Goal: Use online tool/utility: Utilize a website feature to perform a specific function

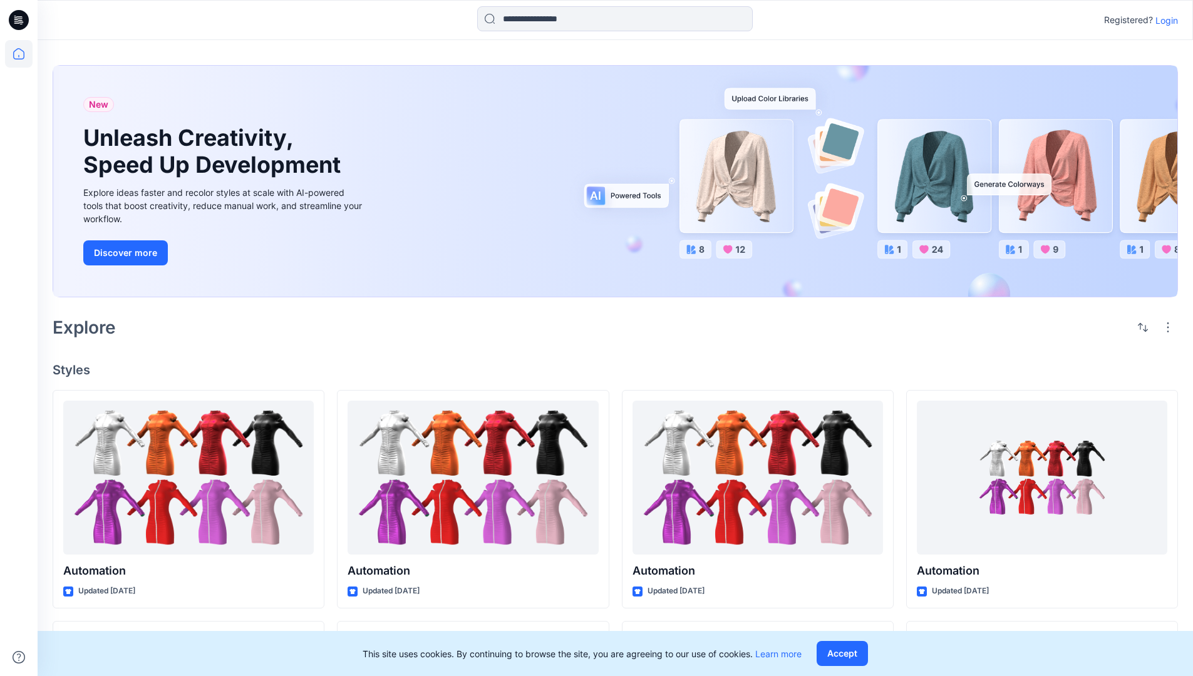
click at [1164, 20] on p "Login" at bounding box center [1167, 20] width 23 height 13
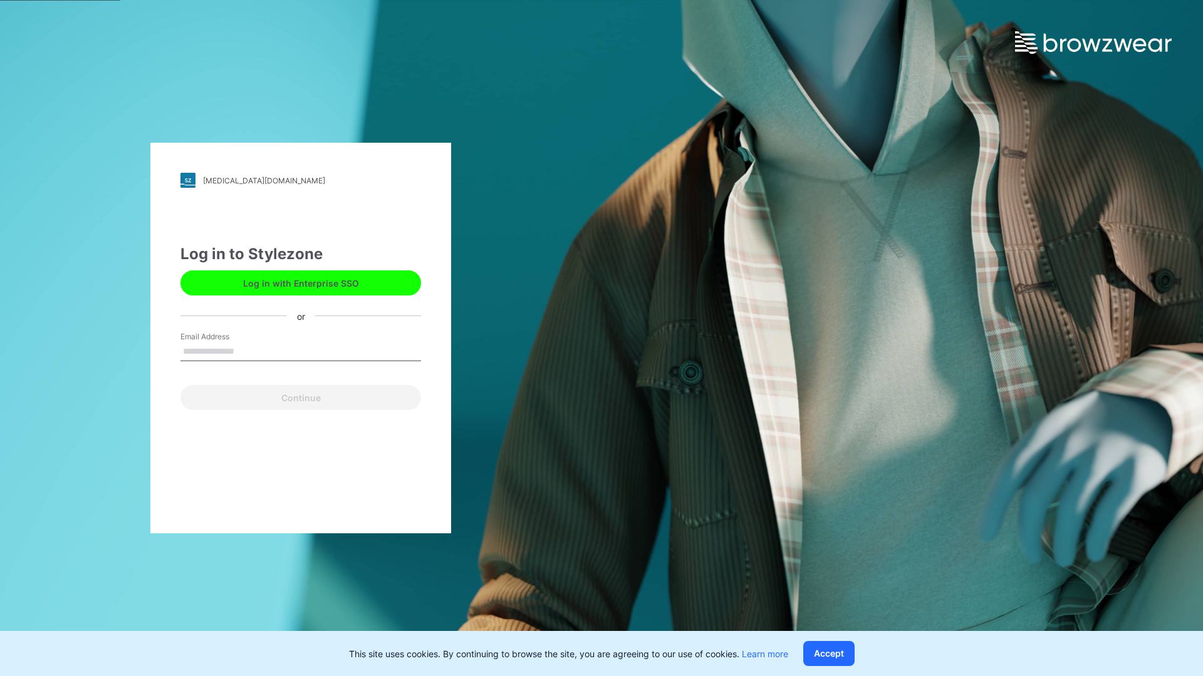
click at [247, 351] on input "Email Address" at bounding box center [300, 352] width 241 height 19
type input "**********"
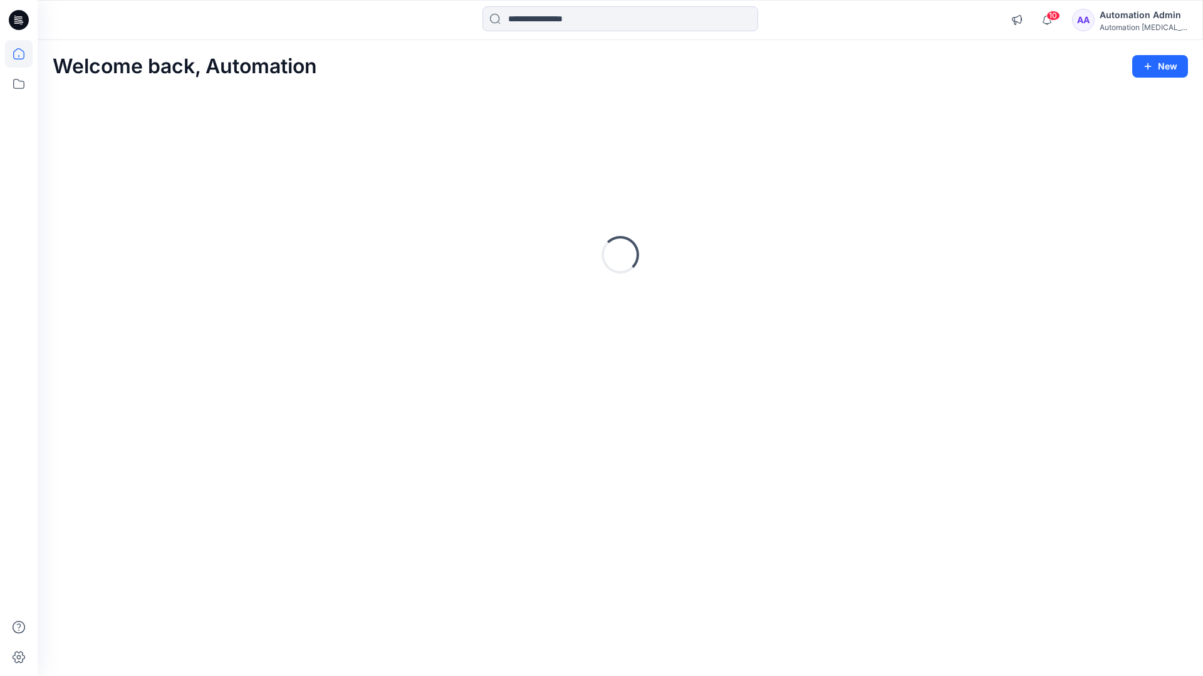
click at [24, 54] on icon at bounding box center [18, 53] width 11 height 11
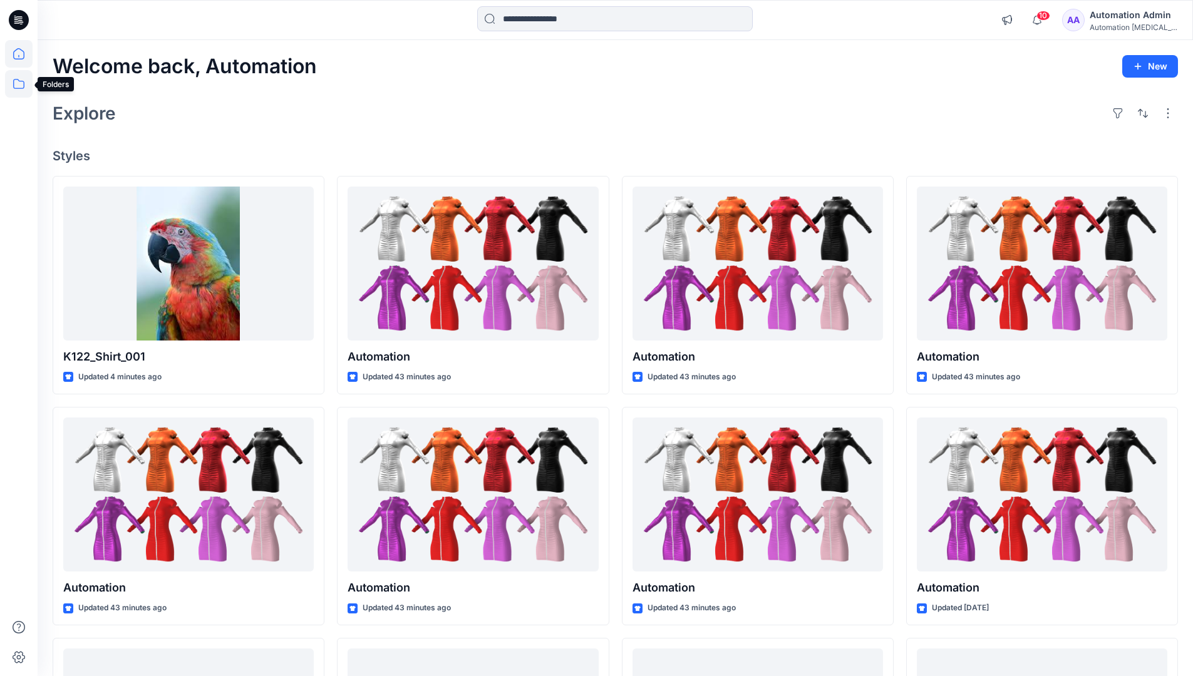
click at [23, 84] on icon at bounding box center [19, 84] width 28 height 28
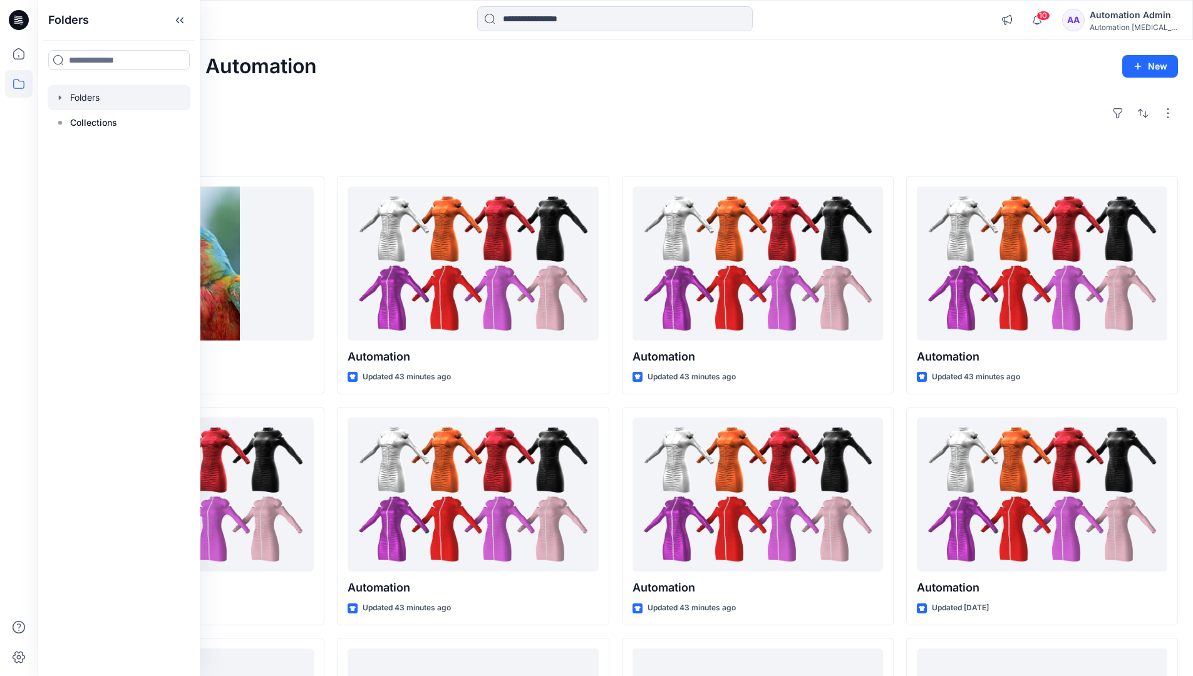
click at [87, 93] on div at bounding box center [119, 97] width 143 height 25
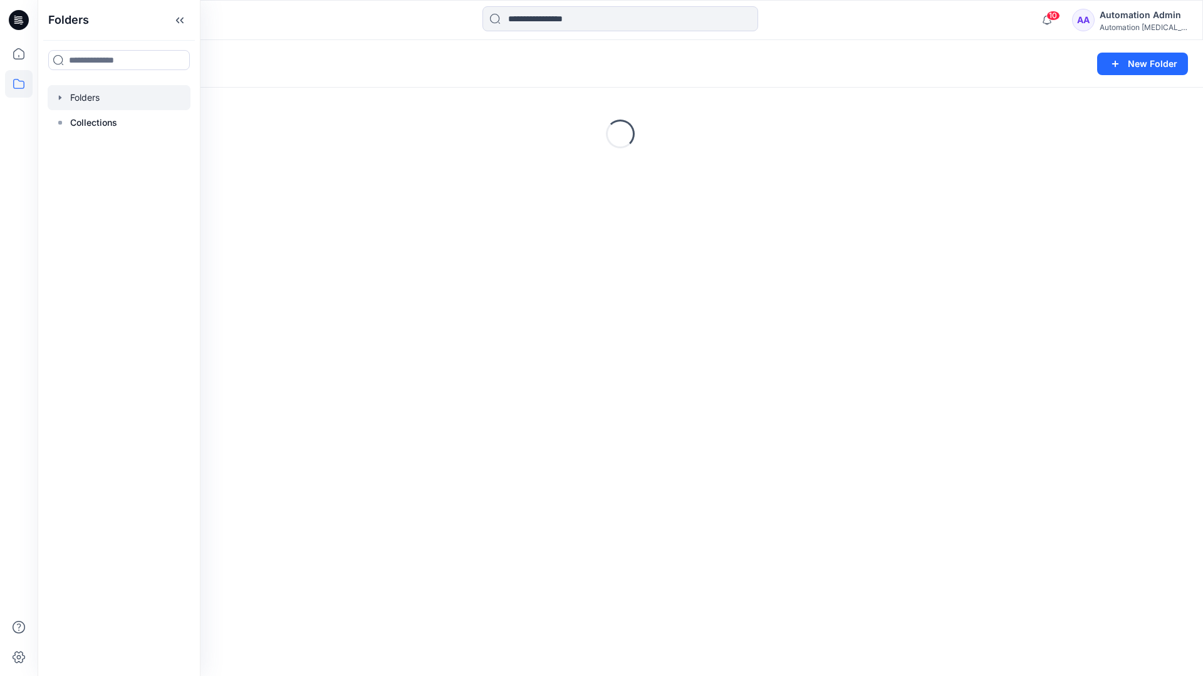
click at [633, 468] on div "Folders New Folder Loading..." at bounding box center [620, 358] width 1165 height 636
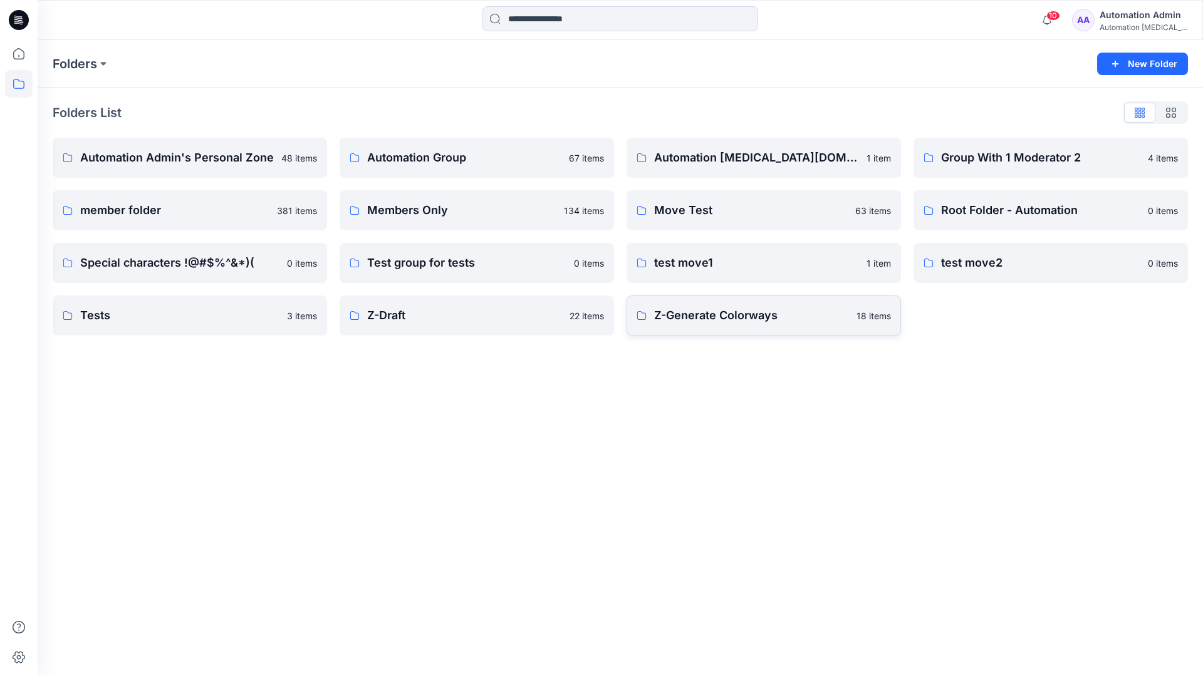
click at [716, 323] on p "Z-Generate Colorways" at bounding box center [751, 316] width 195 height 18
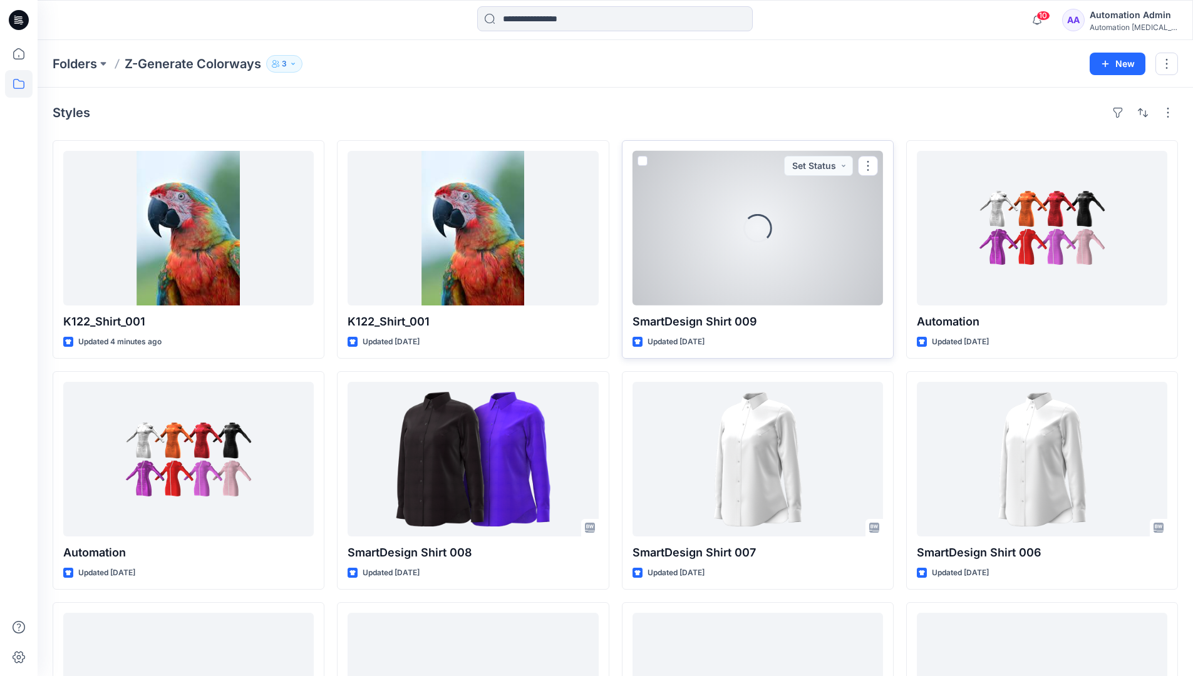
click at [641, 163] on span at bounding box center [643, 161] width 10 height 10
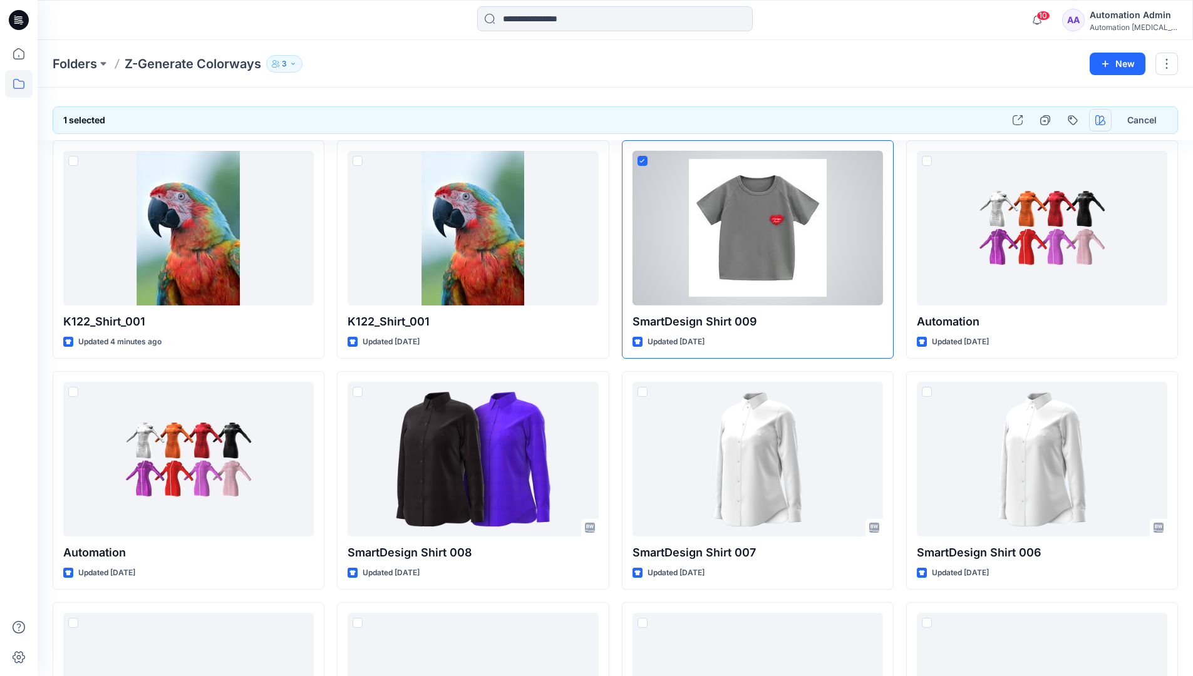
click at [1102, 120] on icon "button" at bounding box center [1100, 120] width 10 height 10
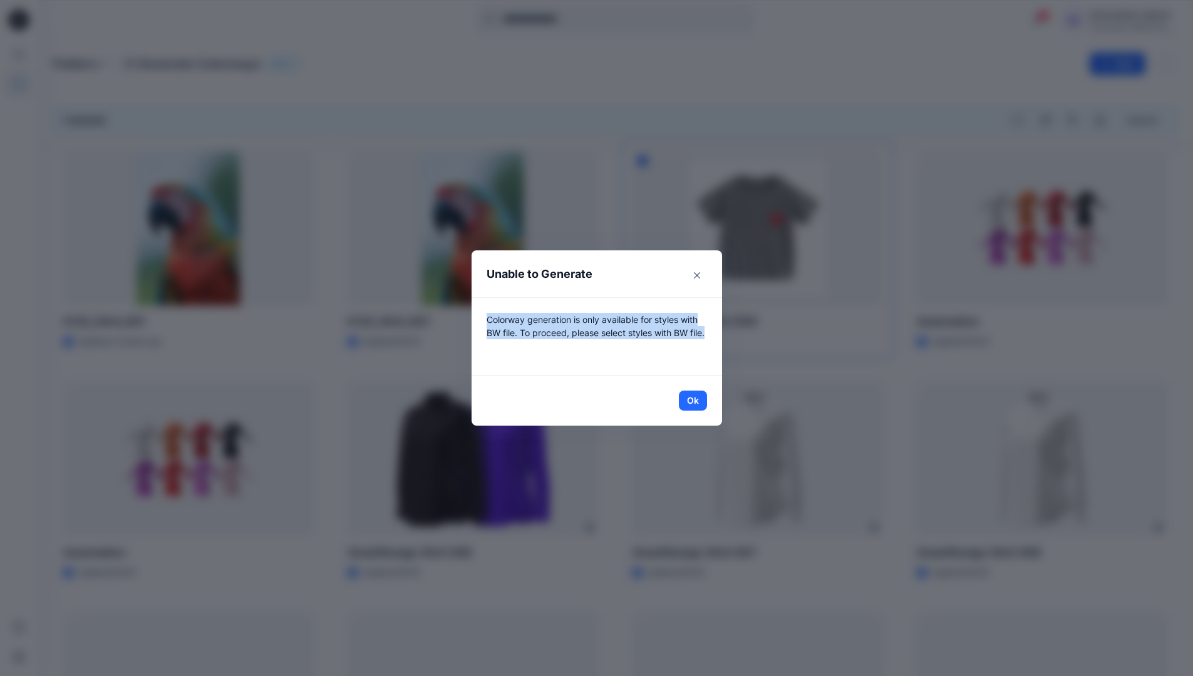
drag, startPoint x: 1102, startPoint y: 120, endPoint x: 698, endPoint y: 346, distance: 463.5
click at [698, 346] on p "Colorway generation is only available for styles with BW file. To proceed, plea…" at bounding box center [597, 336] width 220 height 47
click at [703, 401] on button "Ok" at bounding box center [693, 401] width 28 height 20
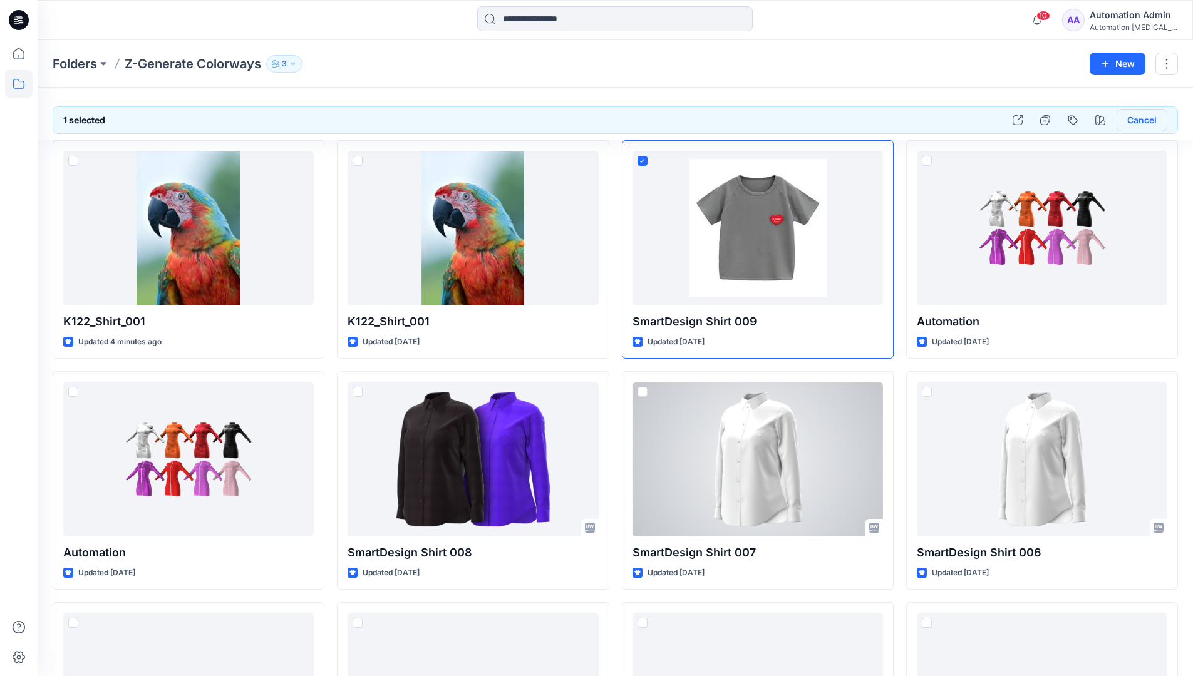
click at [1139, 123] on button "Cancel" at bounding box center [1142, 120] width 51 height 23
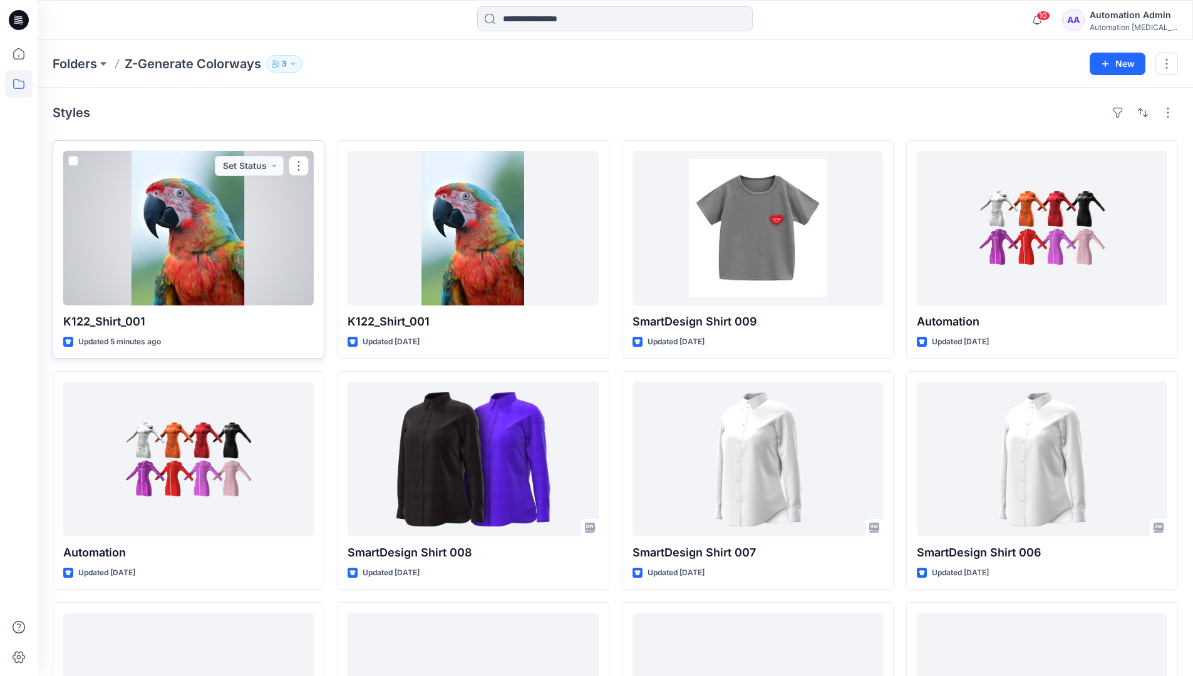
click at [73, 161] on span at bounding box center [73, 161] width 10 height 10
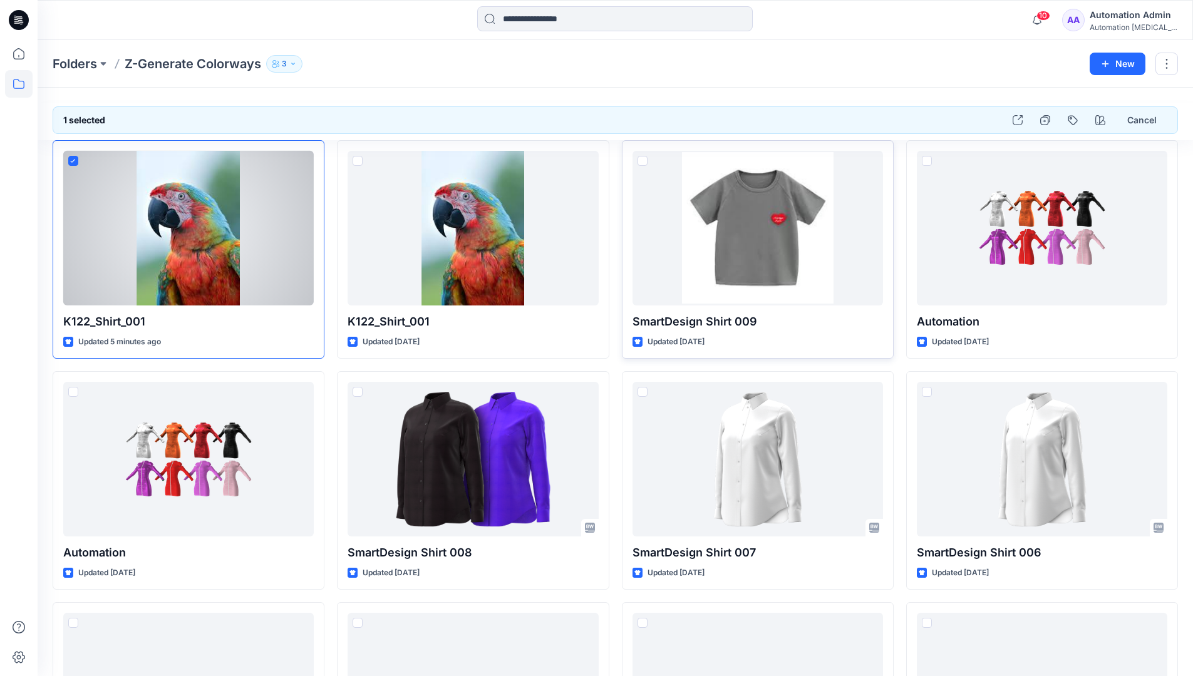
click at [644, 162] on span at bounding box center [643, 161] width 10 height 10
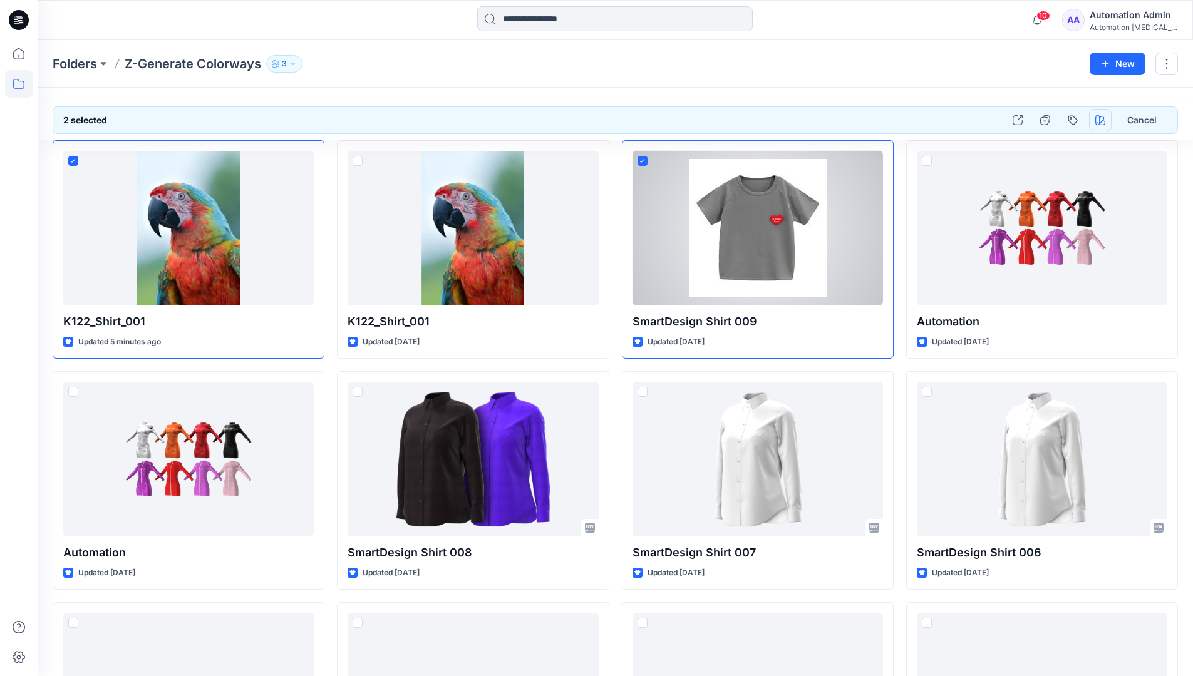
click at [1097, 118] on icon "button" at bounding box center [1100, 120] width 10 height 10
